Goal: Navigation & Orientation: Find specific page/section

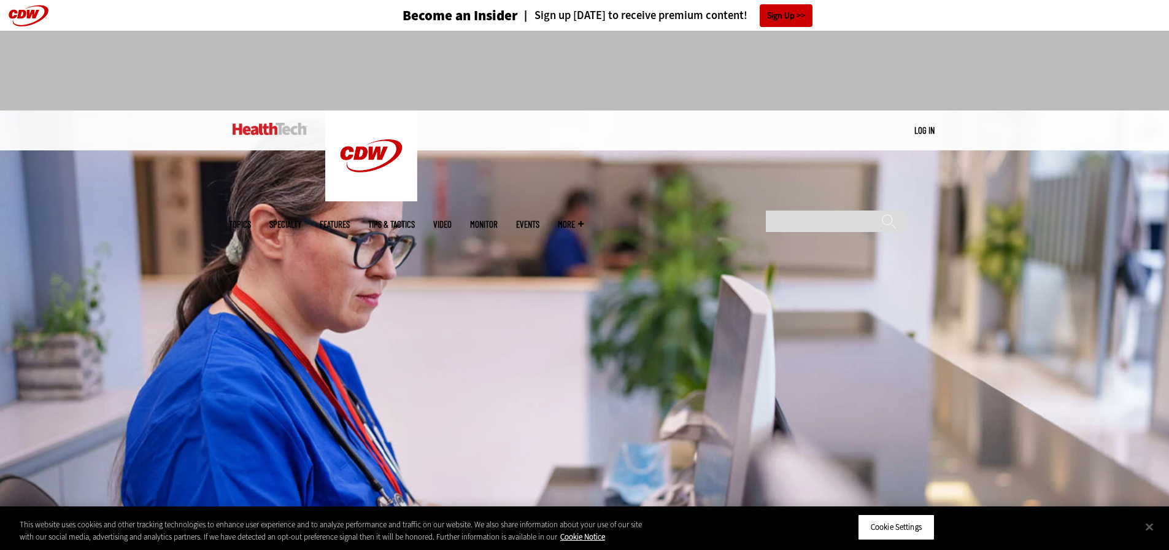
click at [583, 220] on span "More" at bounding box center [571, 224] width 26 height 9
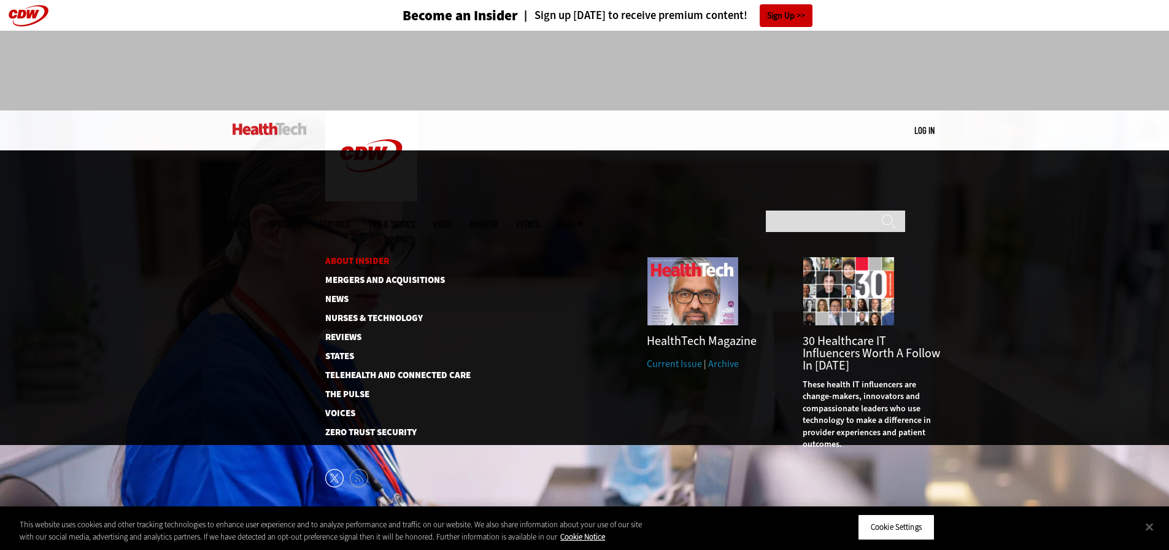
click at [364, 256] on link "About Insider" at bounding box center [388, 260] width 126 height 9
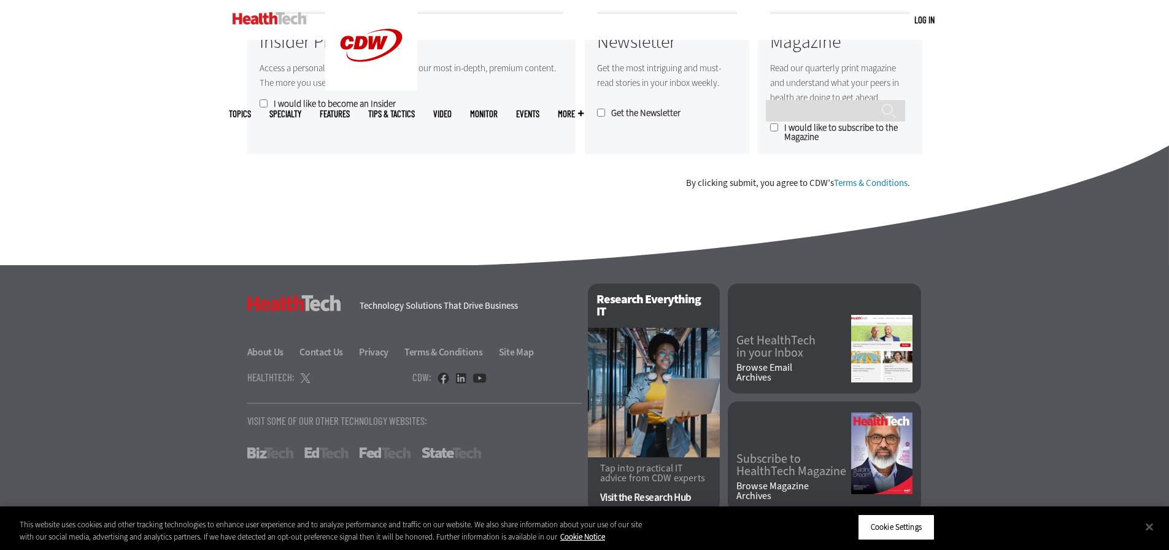
scroll to position [1071, 0]
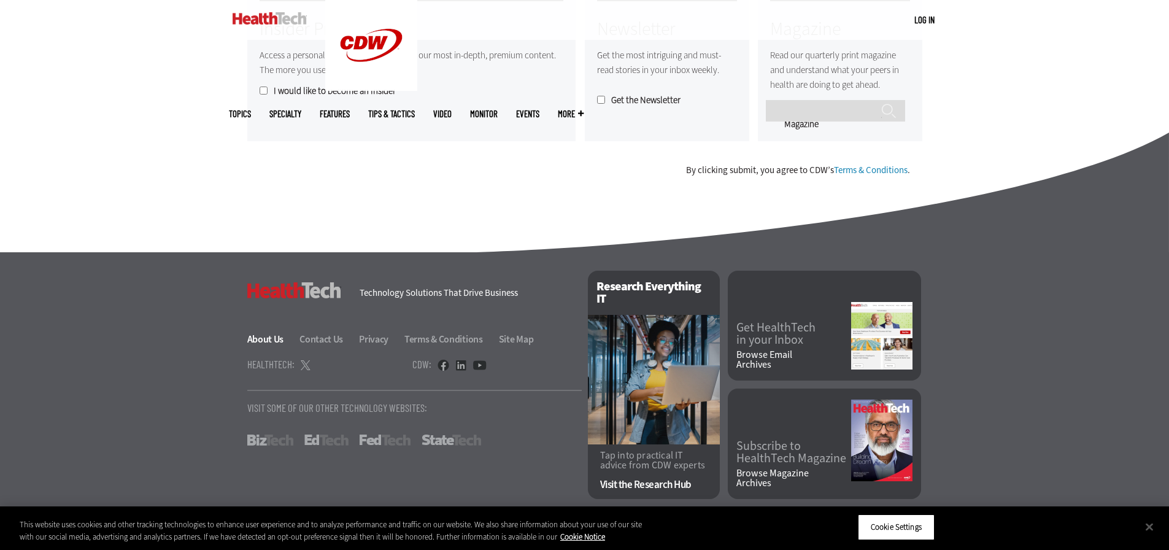
click at [275, 342] on link "About Us" at bounding box center [272, 339] width 51 height 13
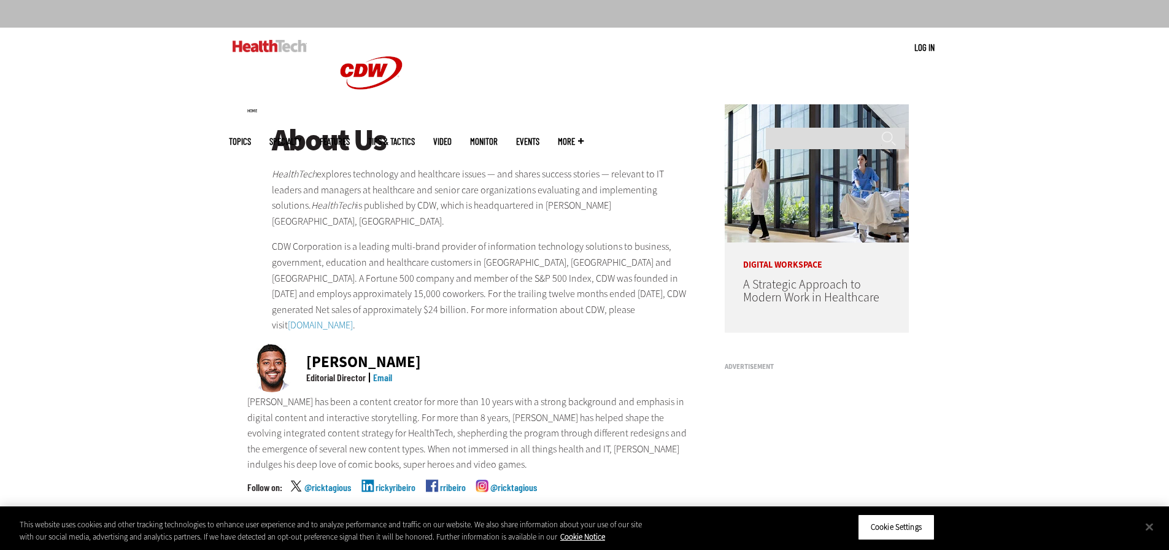
scroll to position [61, 0]
